Goal: Task Accomplishment & Management: Use online tool/utility

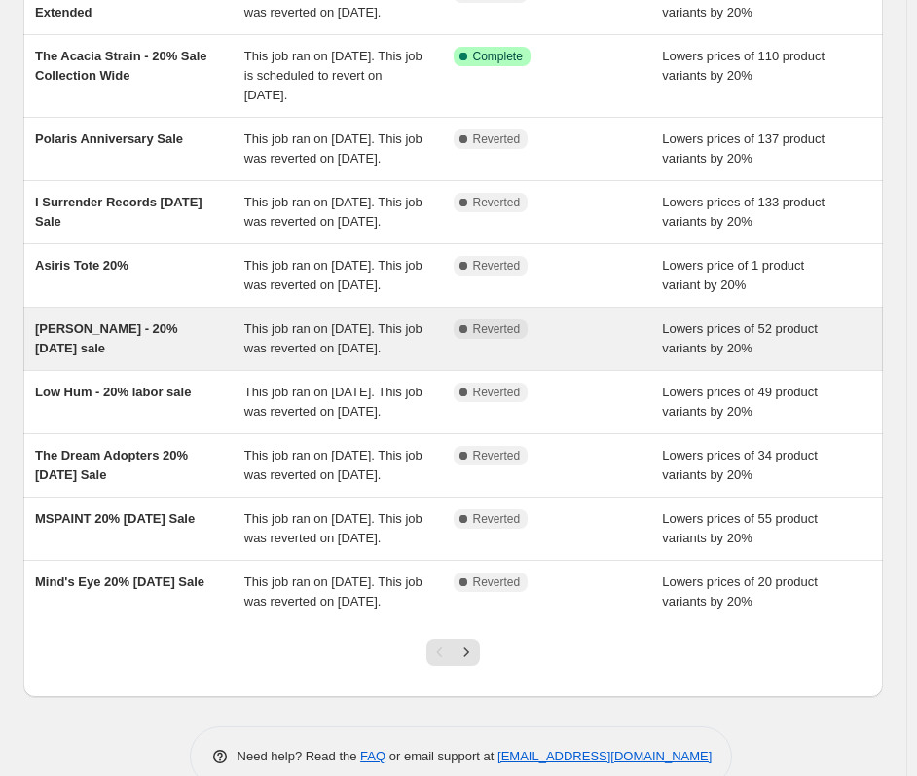
scroll to position [422, 0]
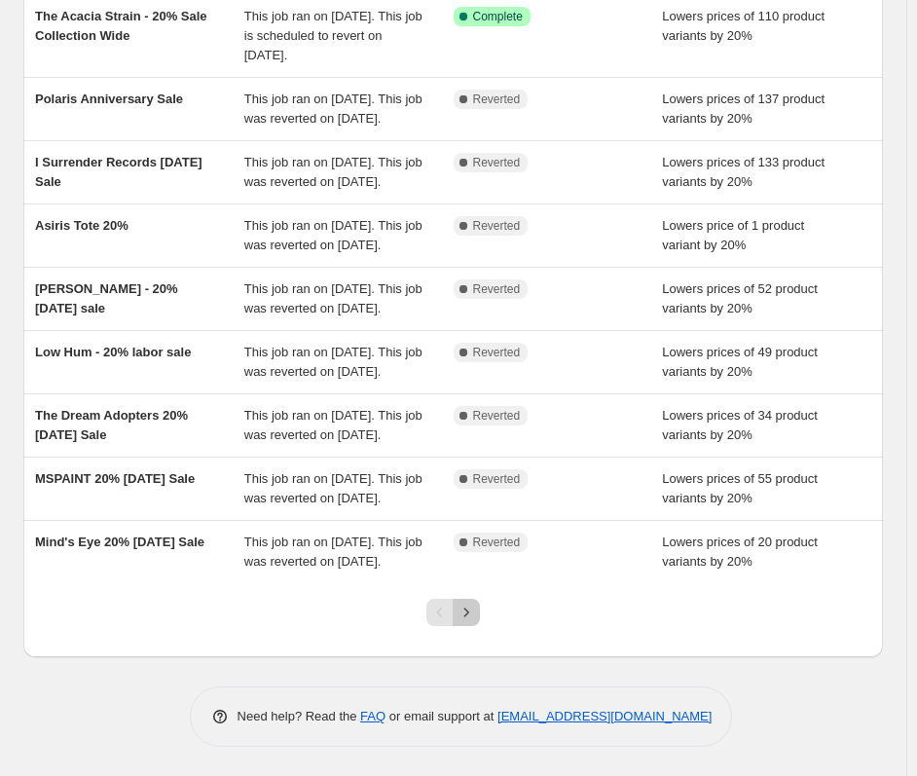
click at [476, 613] on icon "Next" at bounding box center [466, 612] width 19 height 19
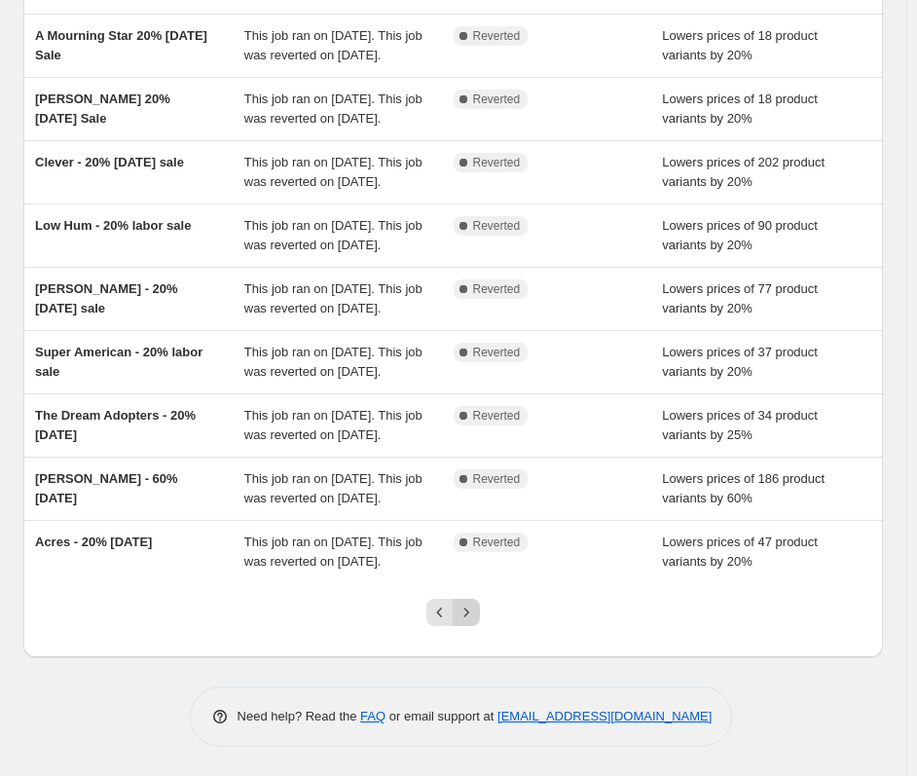
click at [466, 624] on button "Next" at bounding box center [466, 612] width 27 height 27
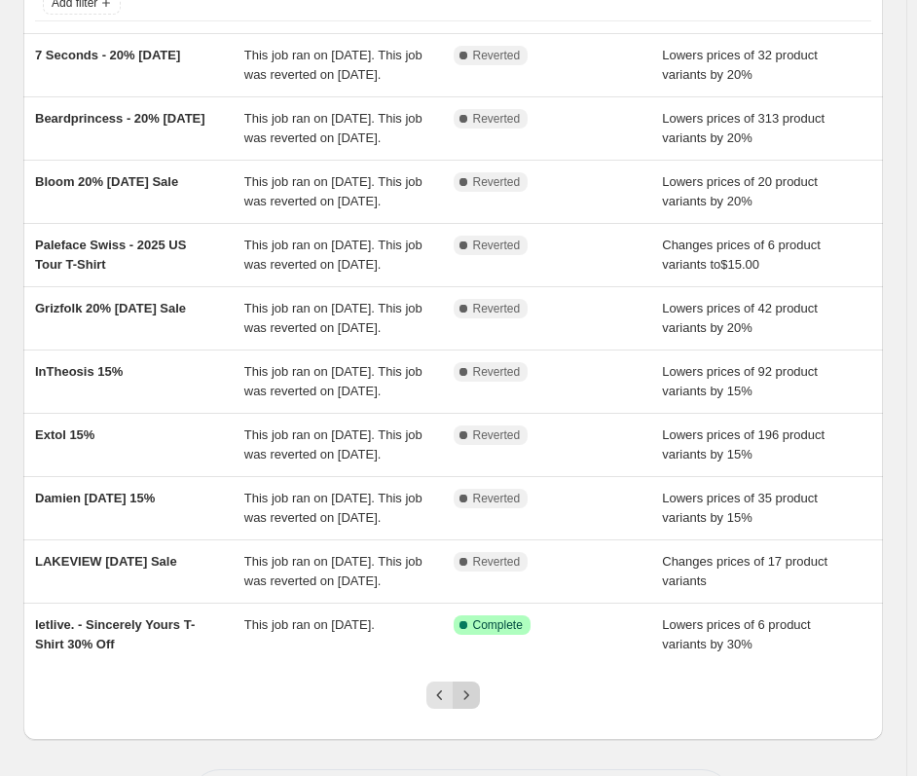
scroll to position [402, 0]
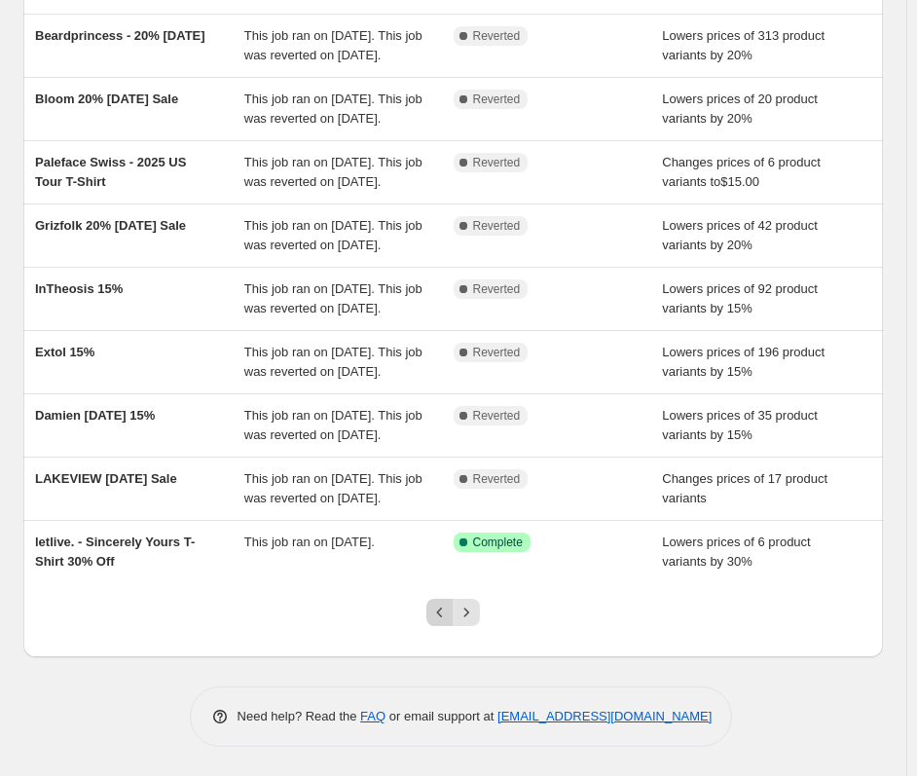
click at [442, 600] on button "Previous" at bounding box center [440, 612] width 27 height 27
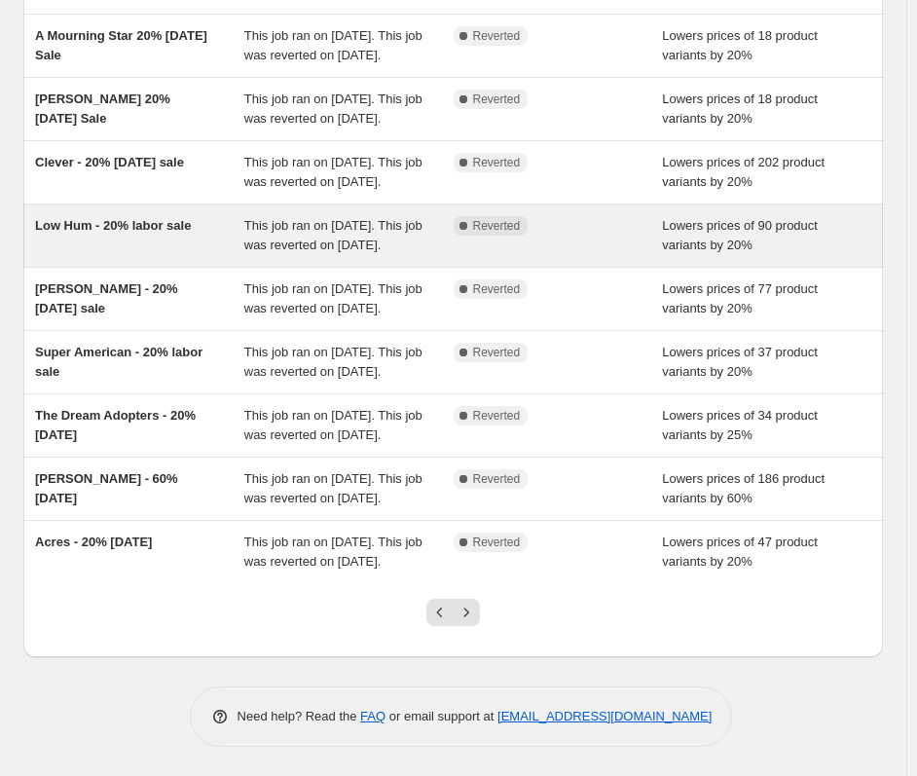
scroll to position [422, 0]
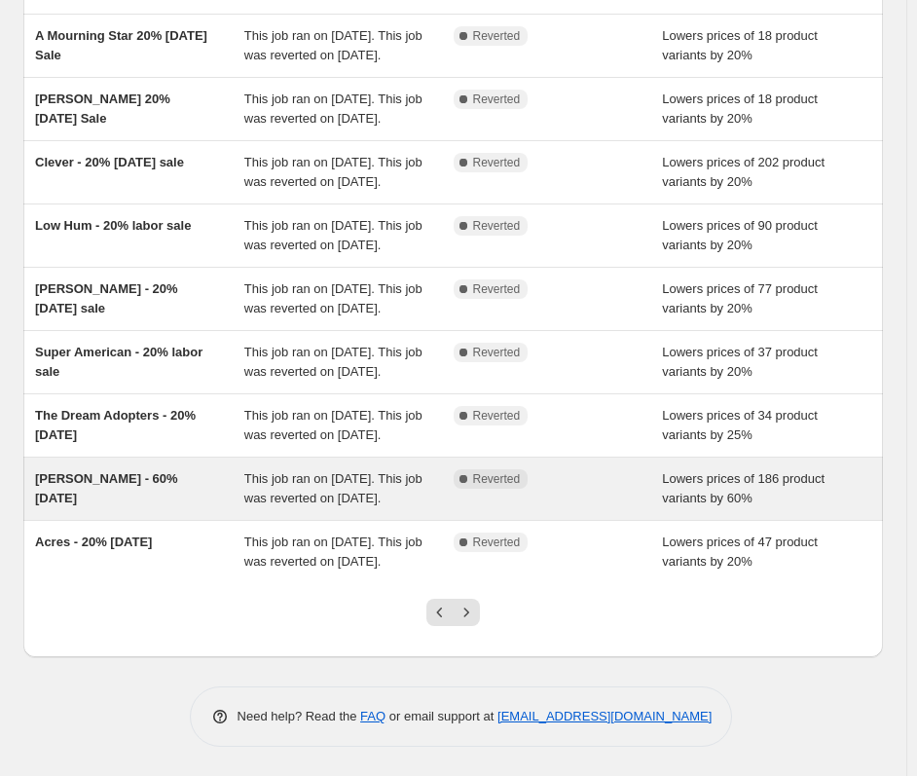
click at [286, 471] on span "This job ran on August 25, 2025. This job was reverted on September 1, 2025." at bounding box center [333, 488] width 178 height 34
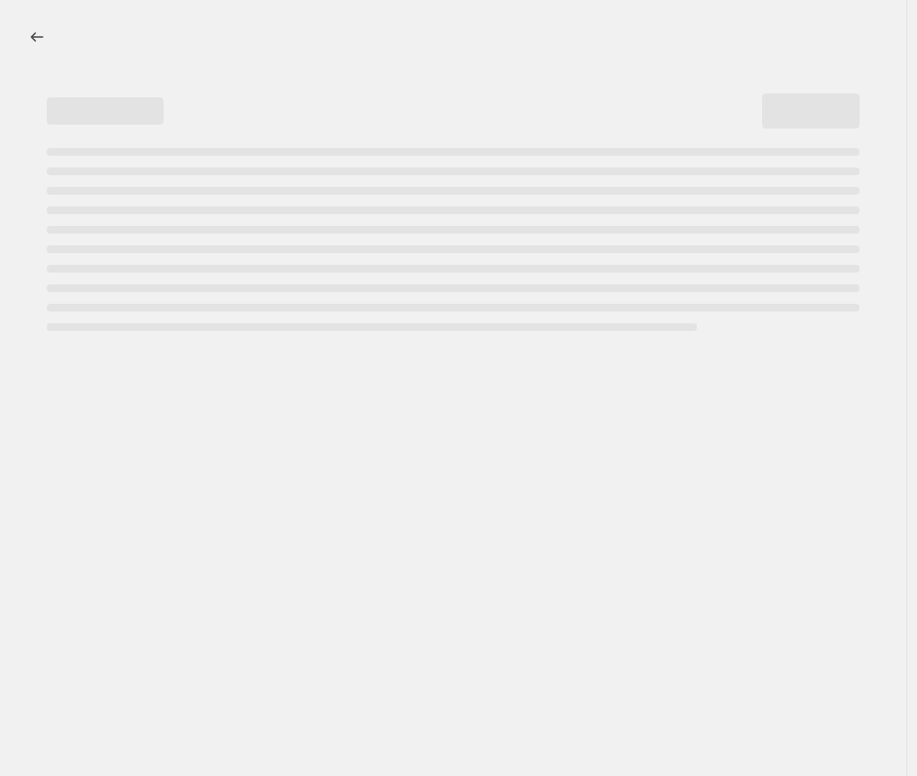
select select "percentage"
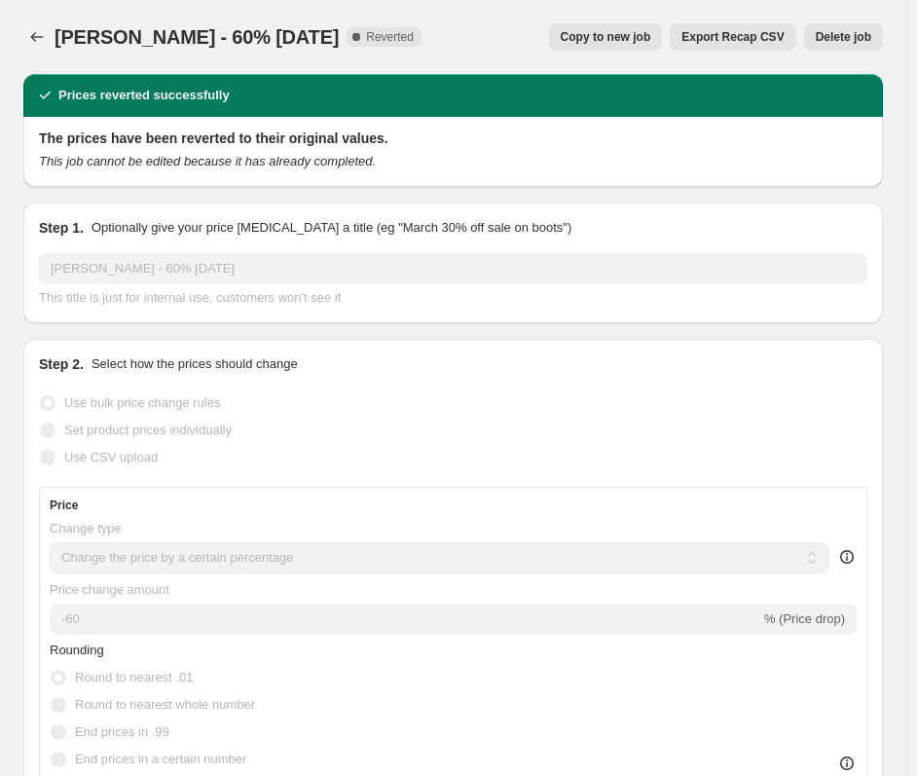
select select "vendor"
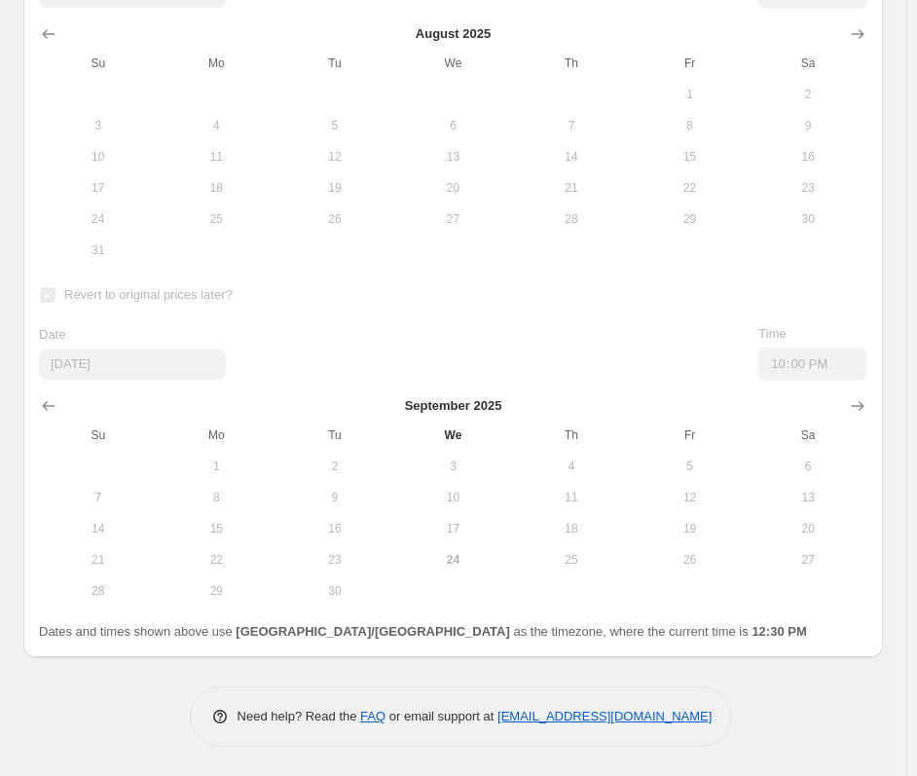
scroll to position [2576, 0]
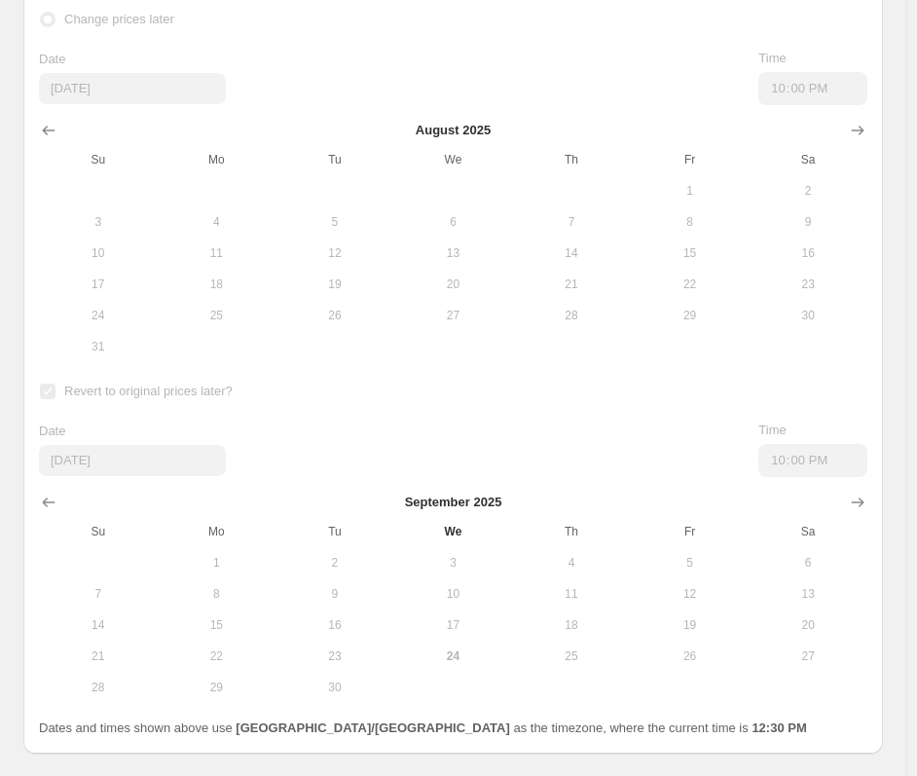
click at [262, 331] on button "25" at bounding box center [217, 315] width 119 height 31
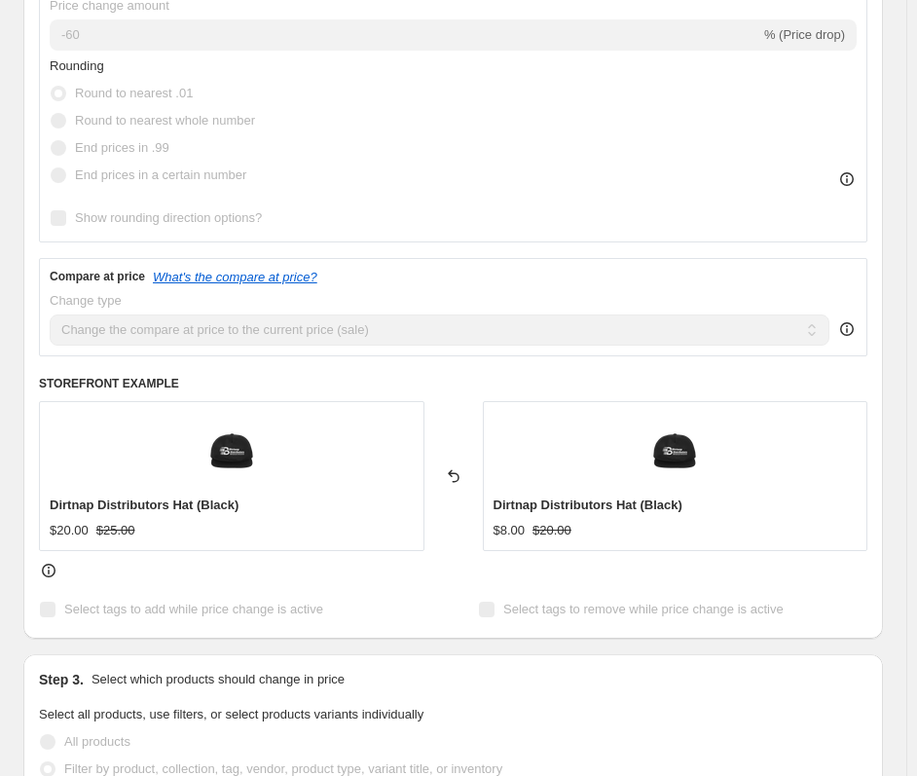
scroll to position [0, 0]
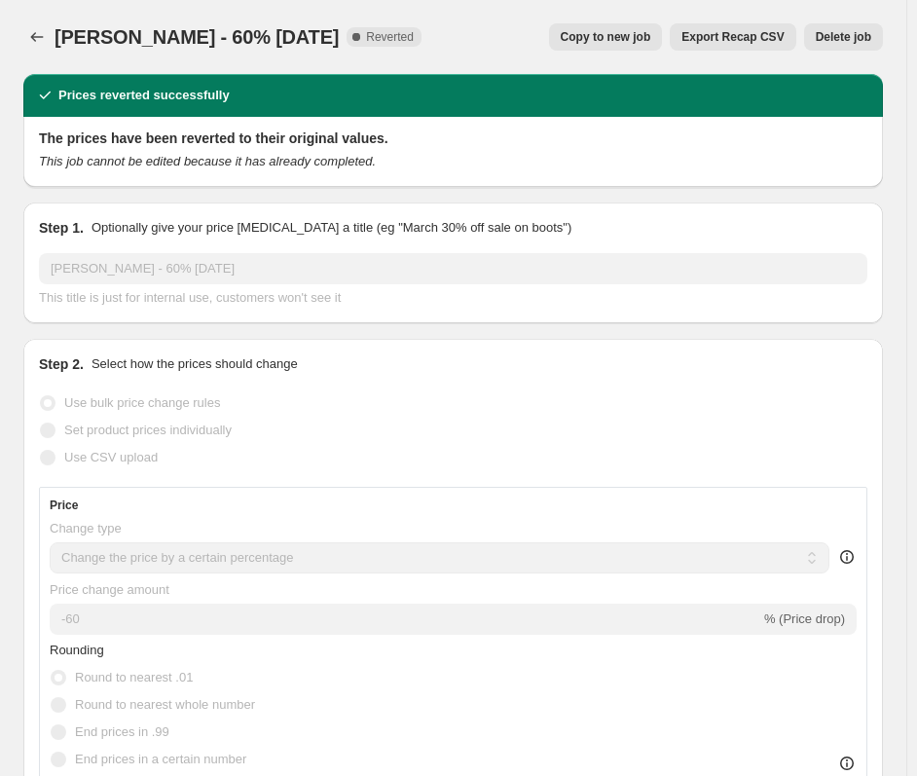
click at [652, 33] on span "Copy to new job" at bounding box center [606, 37] width 91 height 16
select select "percentage"
select select "vendor"
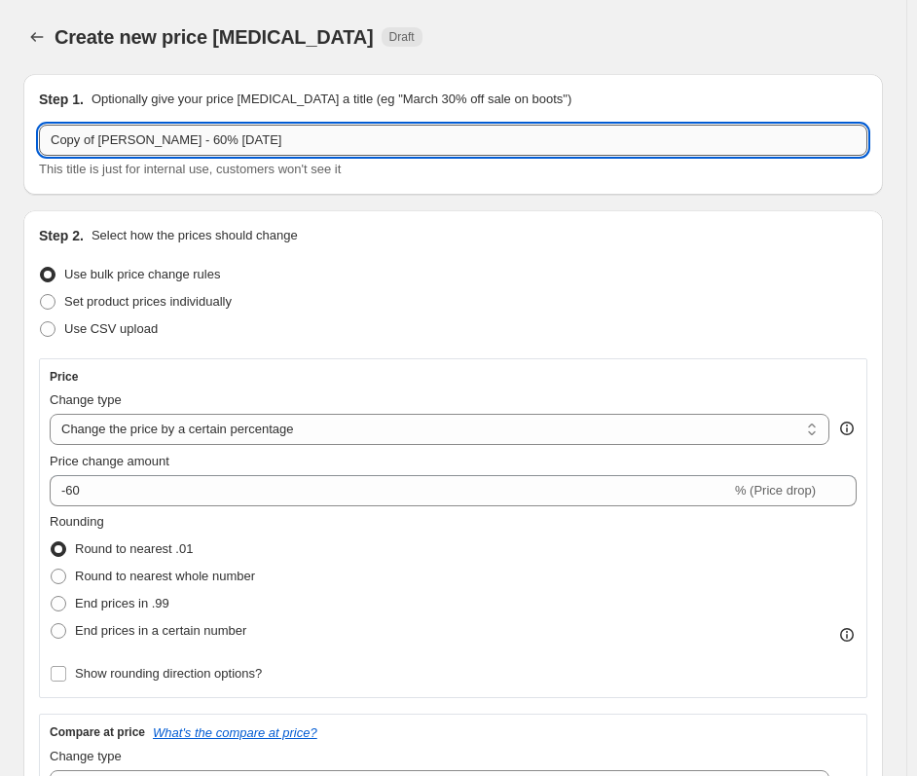
drag, startPoint x: 224, startPoint y: 146, endPoint x: 606, endPoint y: 145, distance: 381.8
click at [606, 145] on input "Copy of Stanley Sievers - 60% Labor Day" at bounding box center [453, 140] width 829 height 31
drag, startPoint x: 99, startPoint y: 144, endPoint x: -40, endPoint y: 144, distance: 139.3
click at [0, 144] on html "Home Settings Plans Skip to content Create new price change job. This page is r…" at bounding box center [458, 388] width 917 height 776
type input "Stanley Sievers - 60% OFF"
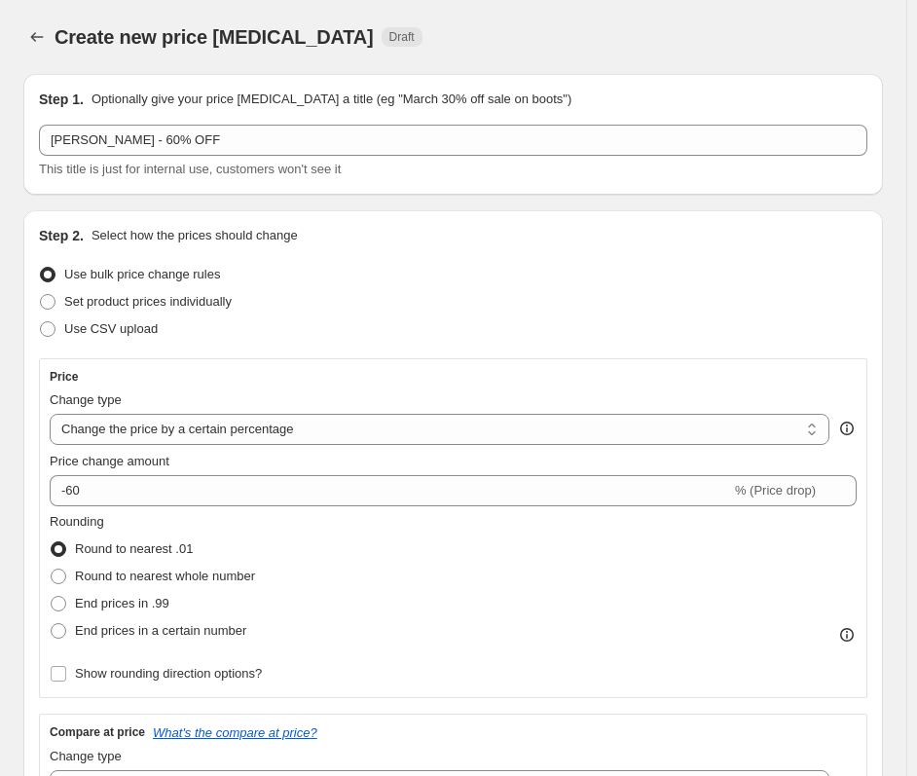
click at [327, 345] on div "Step 2. Select how the prices should change Use bulk price change rules Set pro…" at bounding box center [453, 652] width 829 height 853
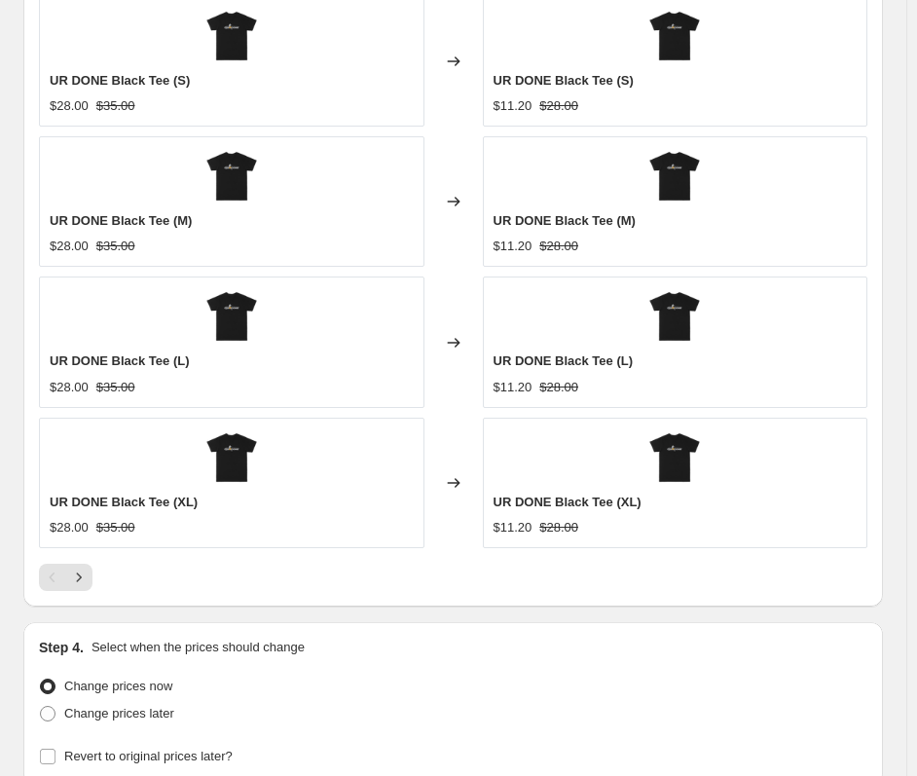
scroll to position [1925, 0]
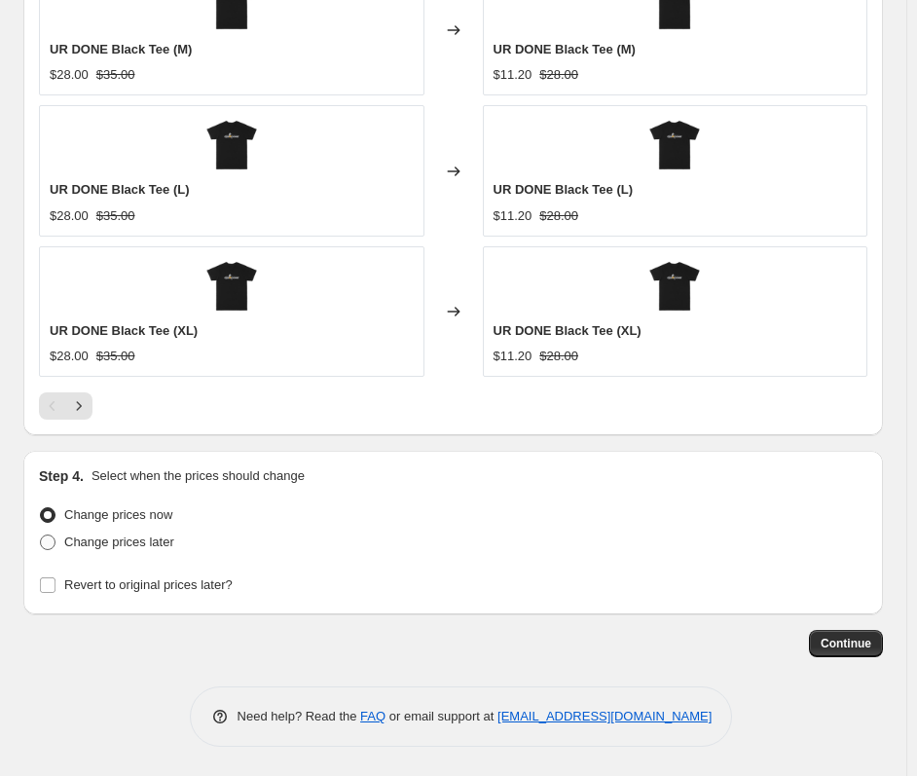
click at [125, 552] on span "Change prices later" at bounding box center [119, 542] width 110 height 19
click at [41, 536] on input "Change prices later" at bounding box center [40, 535] width 1 height 1
radio input "true"
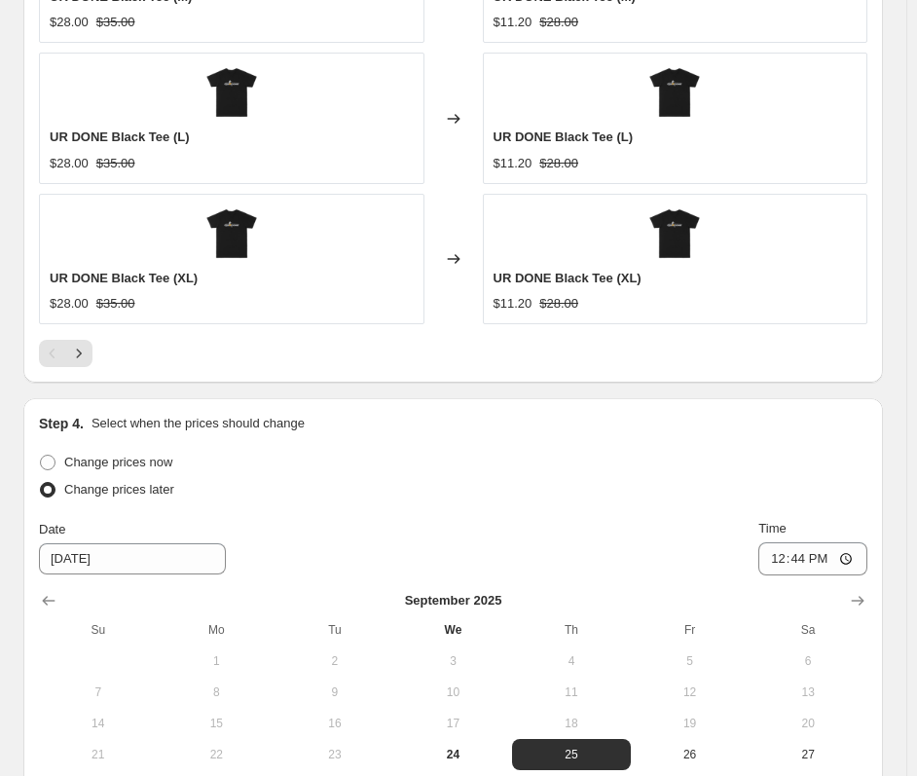
scroll to position [2120, 0]
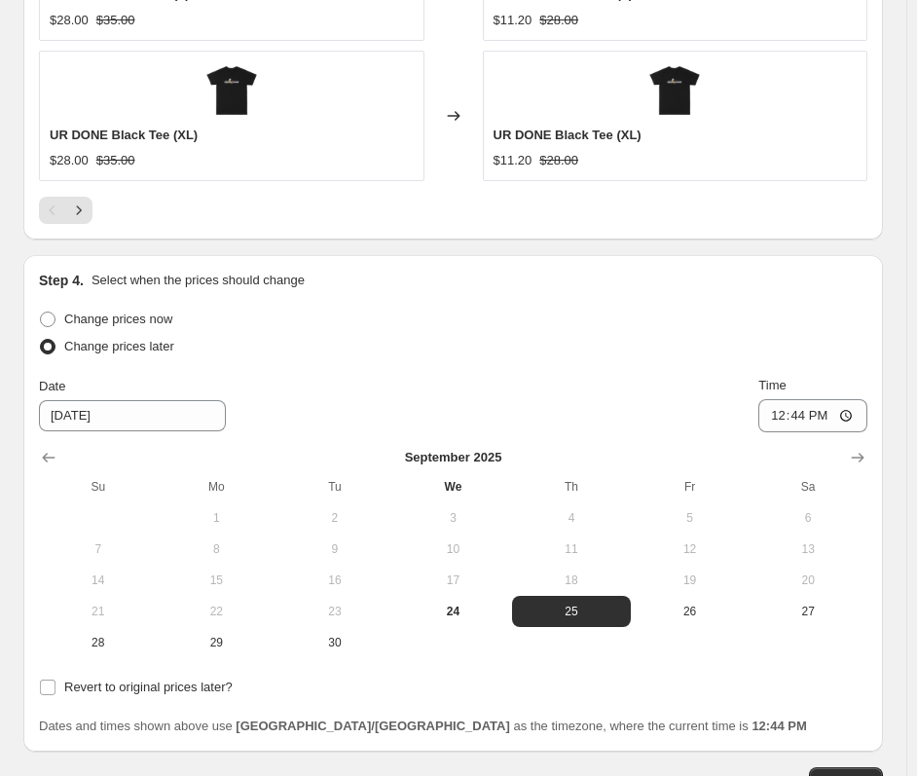
click at [816, 597] on button "27" at bounding box center [808, 611] width 119 height 31
type input "9/27/2025"
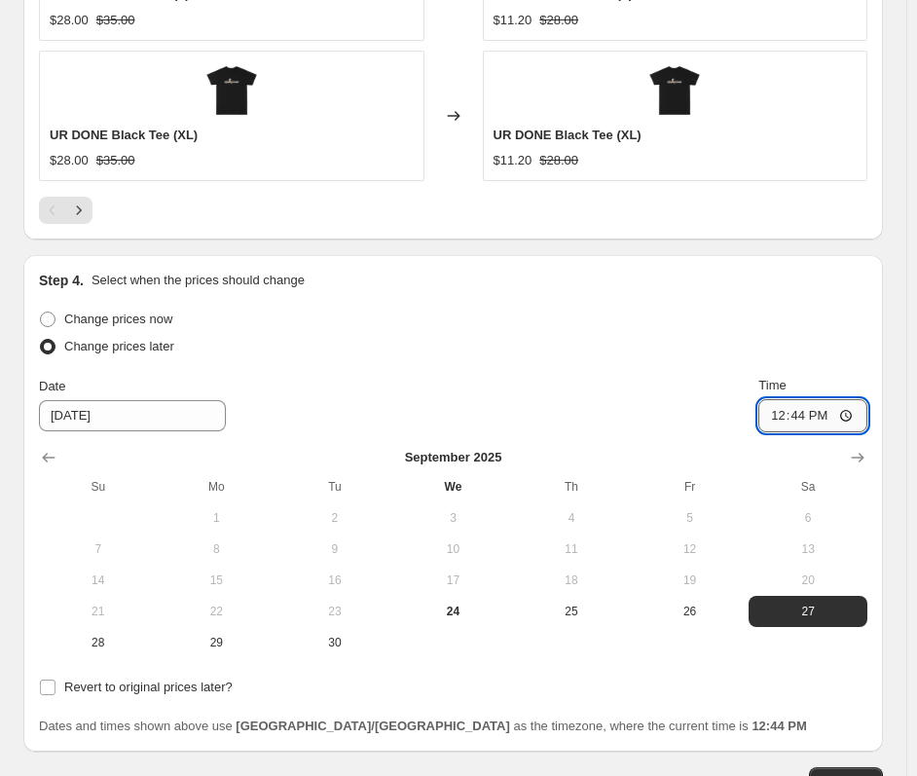
click at [790, 408] on input "12:44" at bounding box center [813, 415] width 109 height 33
click at [317, 259] on div "Step 4. Select when the prices should change Change prices now Change prices la…" at bounding box center [453, 503] width 860 height 497
click at [789, 421] on input "12:44" at bounding box center [813, 415] width 109 height 33
type input "22:00"
type input "01:00"
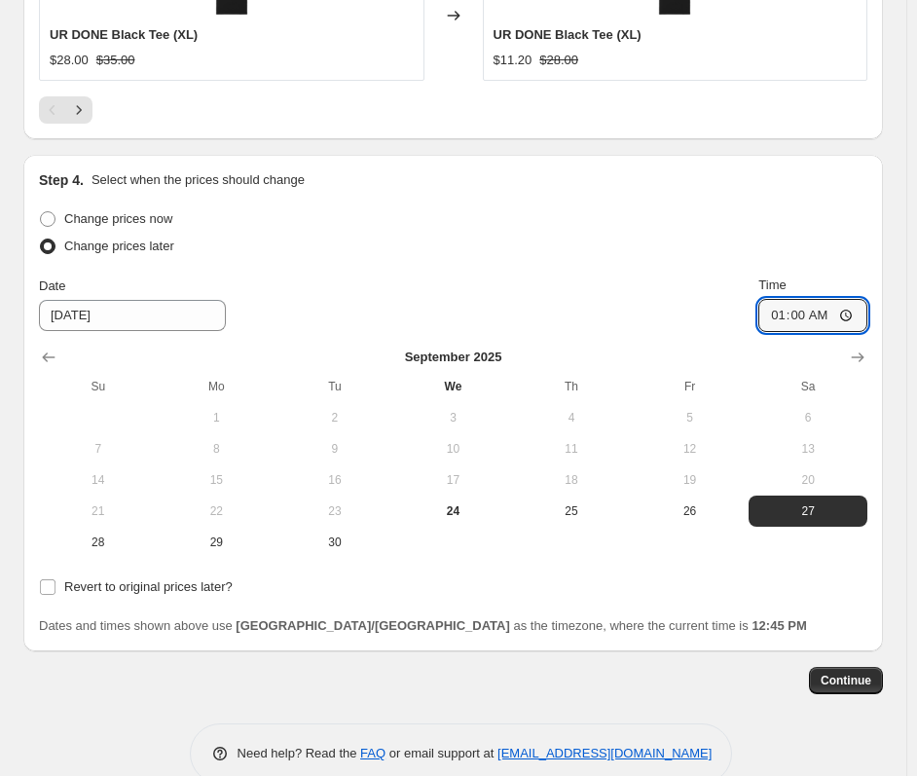
scroll to position [2258, 0]
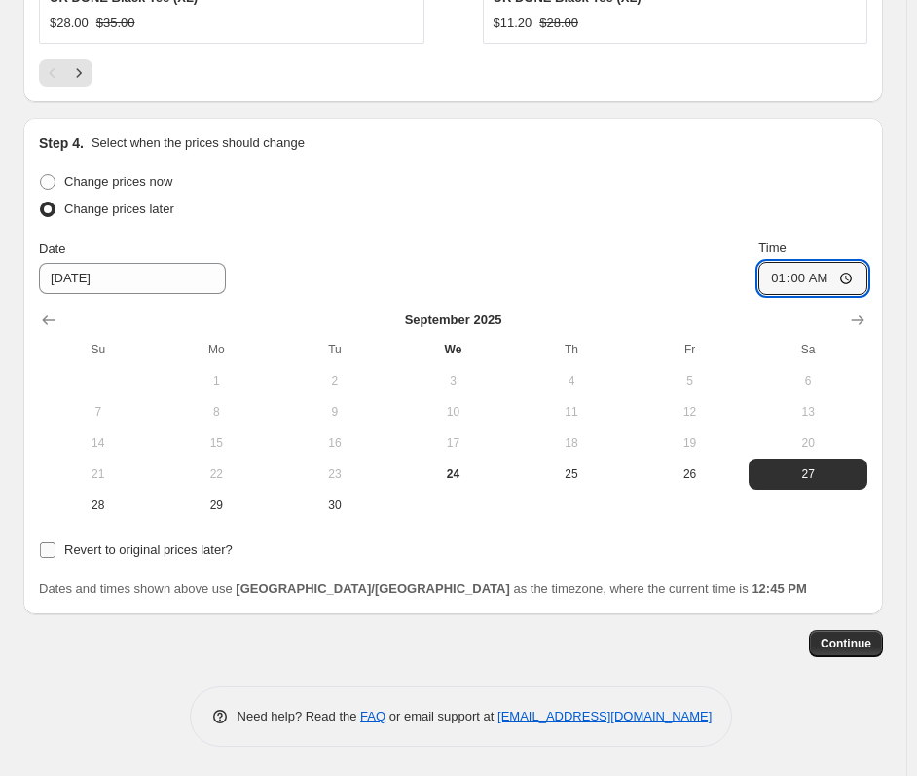
click at [164, 553] on span "Revert to original prices later?" at bounding box center [148, 549] width 168 height 15
click at [56, 553] on input "Revert to original prices later?" at bounding box center [48, 550] width 16 height 16
checkbox input "true"
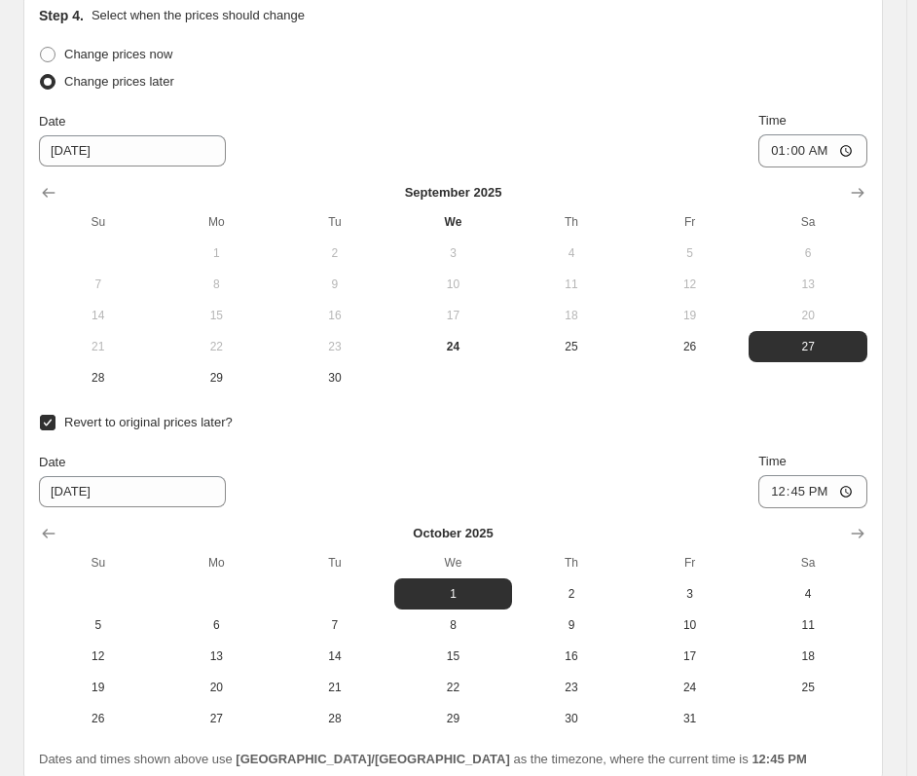
scroll to position [2556, 0]
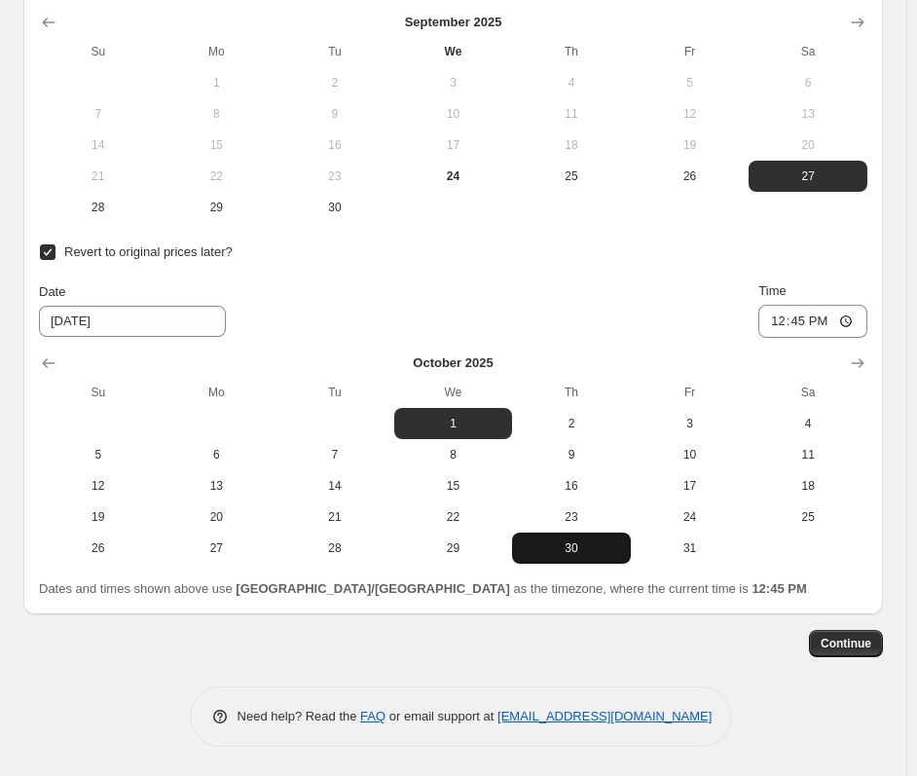
click at [610, 552] on span "30" at bounding box center [571, 549] width 103 height 16
type input "10/30/2025"
drag, startPoint x: 9, startPoint y: 401, endPoint x: 396, endPoint y: 393, distance: 387.7
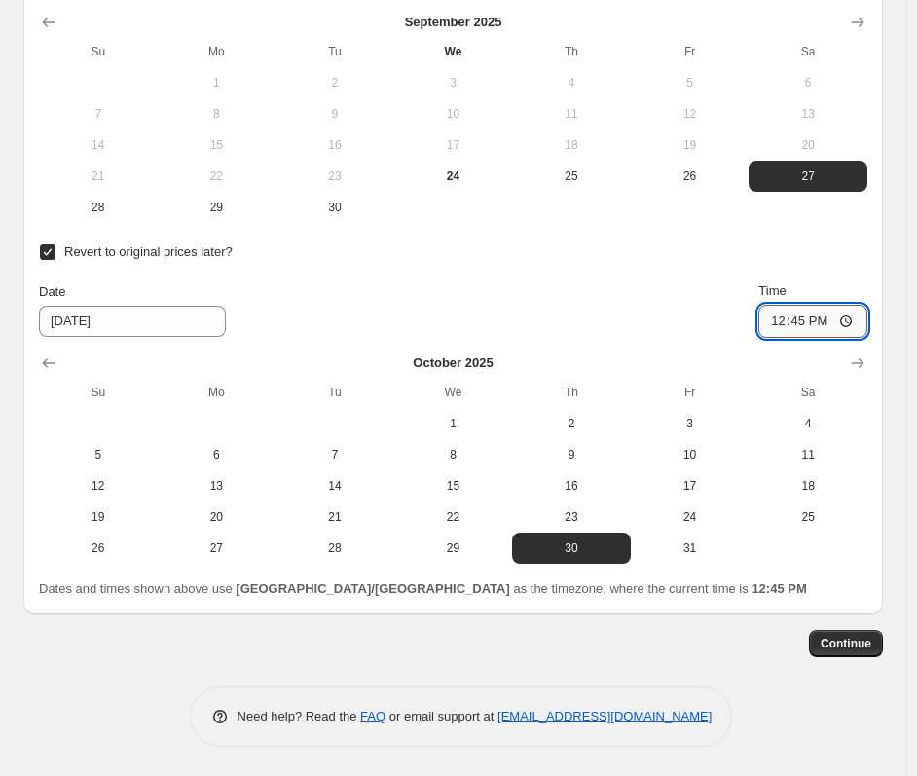
click at [784, 328] on input "12:45" at bounding box center [813, 321] width 109 height 33
type input "01:59"
click at [872, 646] on span "Continue" at bounding box center [846, 644] width 51 height 16
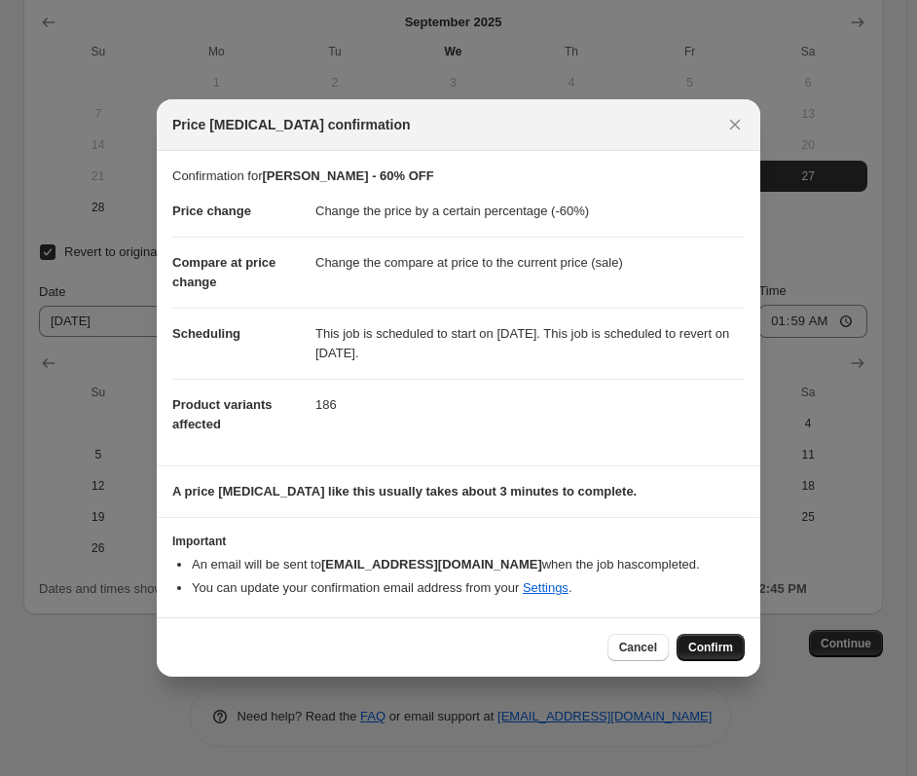
click at [740, 643] on button "Confirm" at bounding box center [711, 647] width 68 height 27
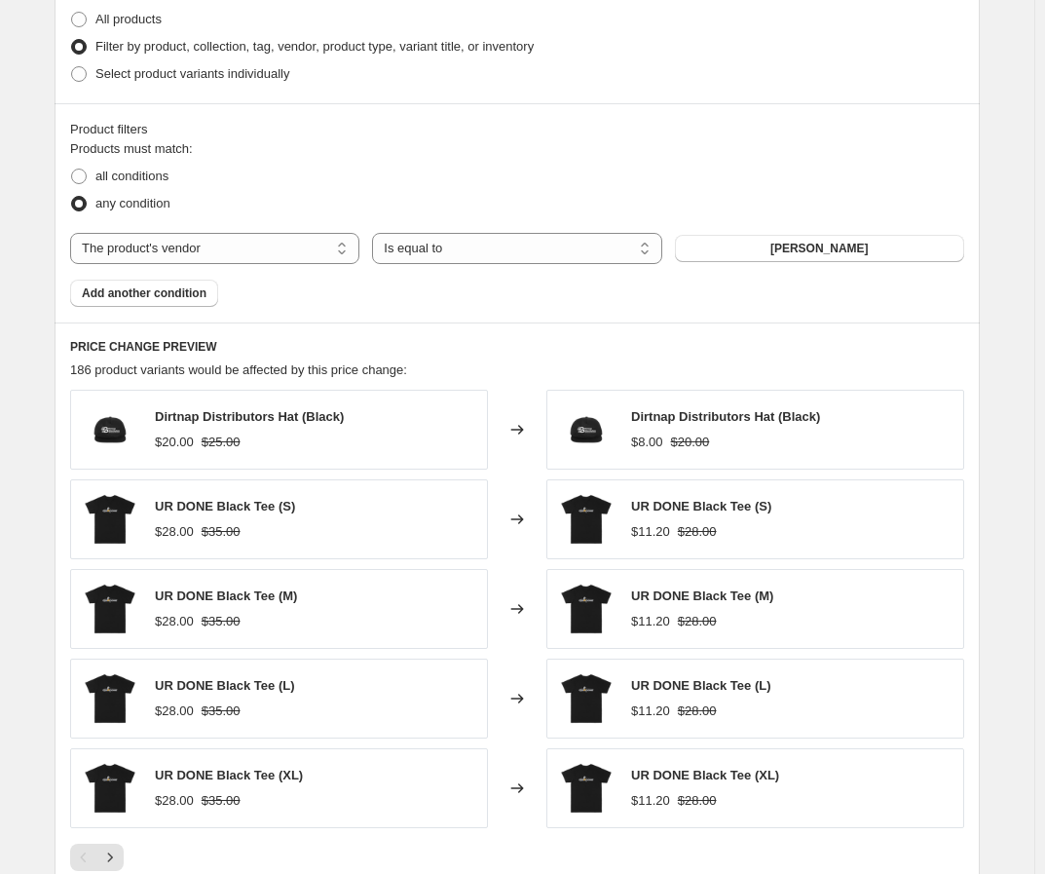
scroll to position [1746, 0]
